Goal: Information Seeking & Learning: Learn about a topic

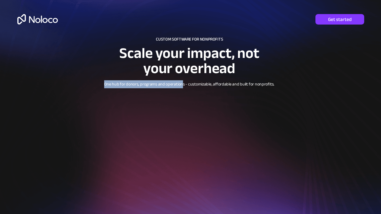
drag, startPoint x: 104, startPoint y: 83, endPoint x: 184, endPoint y: 87, distance: 79.2
click at [184, 87] on p "One hub for donors, programs and operations - customizable, affordable and buil…" at bounding box center [189, 84] width 209 height 6
click at [184, 87] on span "One hub for donors, programs and operations - customizable, affordable and buil…" at bounding box center [189, 84] width 171 height 8
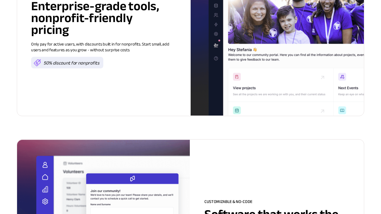
scroll to position [992, 0]
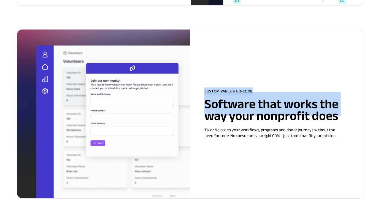
drag, startPoint x: 207, startPoint y: 116, endPoint x: 345, endPoint y: 122, distance: 137.4
click at [345, 122] on div "CUSTOMIZABLE & NO-CODE Software that works the way your nonprofit does Tailor N…" at bounding box center [278, 113] width 146 height 50
click at [345, 122] on div at bounding box center [278, 113] width 146 height 50
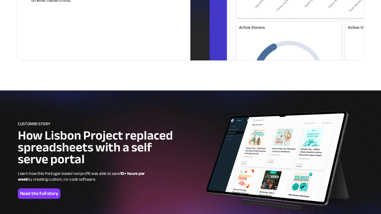
scroll to position [1378, 0]
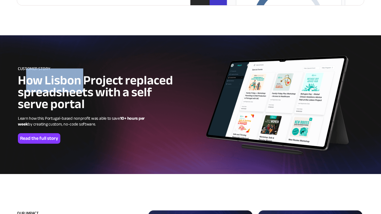
drag, startPoint x: 53, startPoint y: 83, endPoint x: 86, endPoint y: 84, distance: 32.5
click at [86, 84] on span "How Lisbon Project replaced spreadsheets with a self serve portal" at bounding box center [95, 92] width 155 height 48
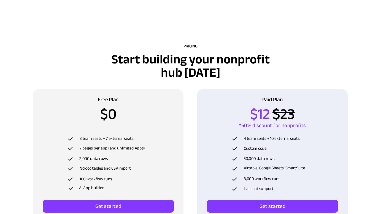
scroll to position [1764, 0]
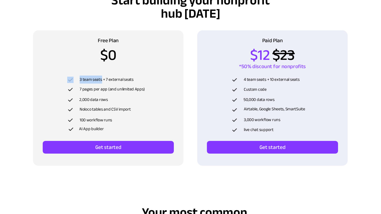
drag, startPoint x: 79, startPoint y: 80, endPoint x: 102, endPoint y: 82, distance: 23.5
click at [102, 82] on div "3 team seats + 7 external seats" at bounding box center [105, 80] width 76 height 6
click at [102, 82] on span "3 team seats + 7 external seats" at bounding box center [107, 80] width 54 height 8
drag, startPoint x: 110, startPoint y: 82, endPoint x: 134, endPoint y: 83, distance: 24.3
click at [134, 83] on div "3 team seats + 7 external seats 7 pages per app (and unlimited Apps) 2,000 data…" at bounding box center [108, 103] width 83 height 61
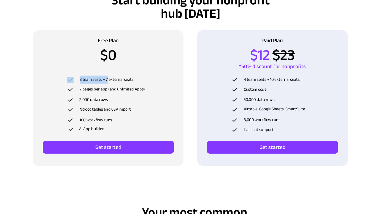
click at [134, 83] on div at bounding box center [108, 103] width 83 height 61
drag, startPoint x: 80, startPoint y: 111, endPoint x: 132, endPoint y: 112, distance: 51.8
click at [132, 112] on p "Noloco tables and CSV import" at bounding box center [113, 109] width 67 height 6
click at [132, 112] on div at bounding box center [107, 109] width 80 height 6
drag, startPoint x: 83, startPoint y: 120, endPoint x: 101, endPoint y: 130, distance: 21.1
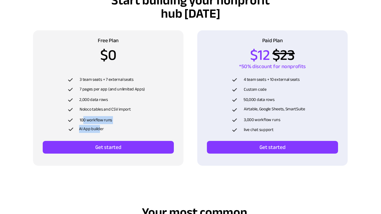
click at [101, 130] on div "3 team seats + 7 external seats 7 pages per app (and unlimited Apps) 2,000 data…" at bounding box center [108, 103] width 83 height 61
click at [103, 130] on span "AI App builder" at bounding box center [91, 129] width 25 height 8
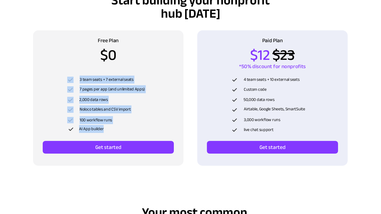
drag, startPoint x: 105, startPoint y: 131, endPoint x: 77, endPoint y: 85, distance: 53.6
click at [77, 85] on div "3 team seats + 7 external seats 7 pages per app (and unlimited Apps) 2,000 data…" at bounding box center [108, 103] width 83 height 61
click at [77, 85] on div at bounding box center [108, 103] width 83 height 61
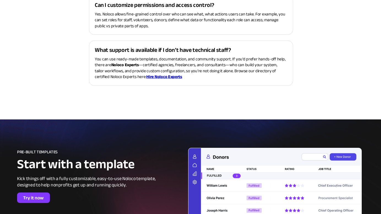
scroll to position [2242, 0]
